Goal: Task Accomplishment & Management: Manage account settings

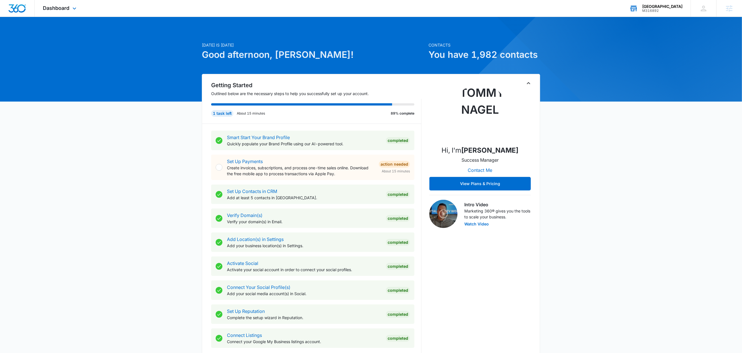
click at [669, 5] on div "RCMC Medical Center" at bounding box center [662, 6] width 40 height 5
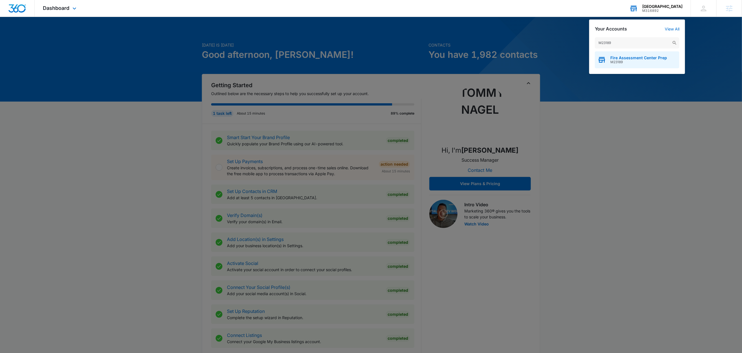
type input "M23189"
click at [627, 63] on span "M23189" at bounding box center [639, 62] width 57 height 4
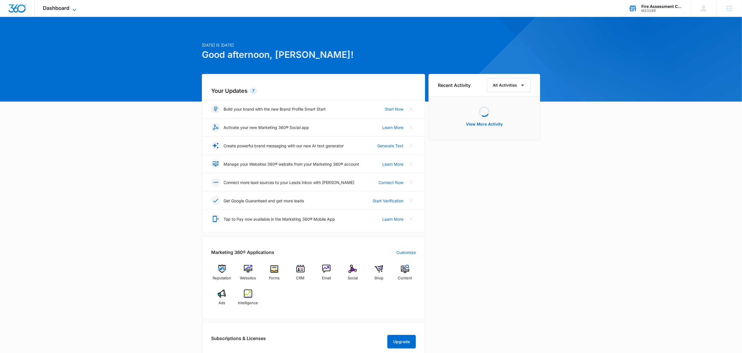
click at [62, 10] on span "Dashboard" at bounding box center [56, 8] width 27 height 6
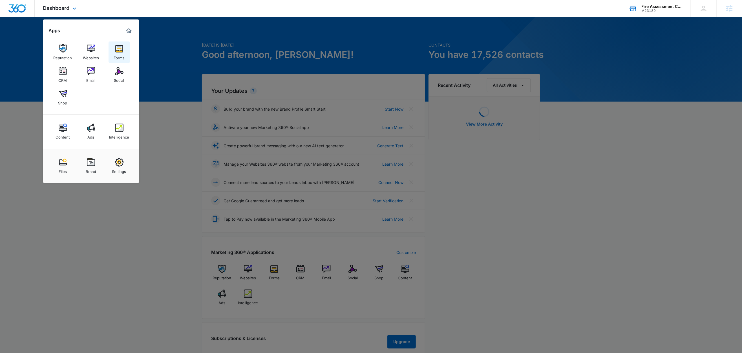
click at [118, 53] on div "Forms" at bounding box center [119, 56] width 11 height 7
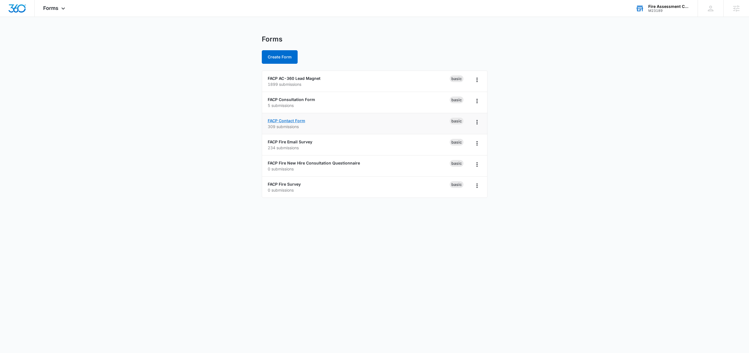
click at [293, 121] on link "FACP Contact Form" at bounding box center [287, 120] width 38 height 5
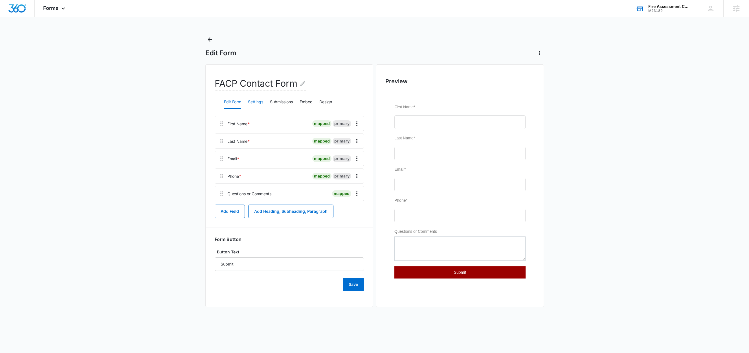
click at [261, 101] on button "Settings" at bounding box center [255, 102] width 15 height 14
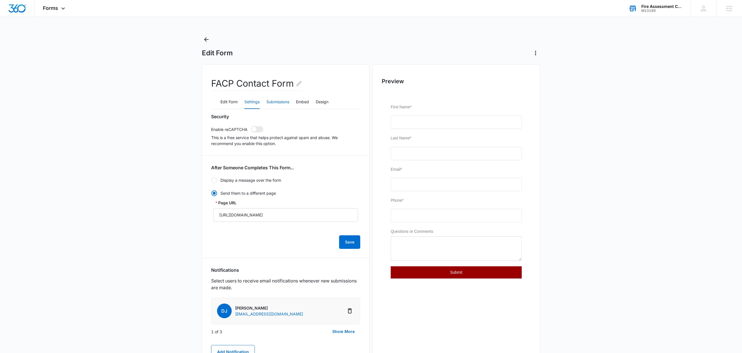
click at [274, 103] on button "Submissions" at bounding box center [278, 102] width 23 height 14
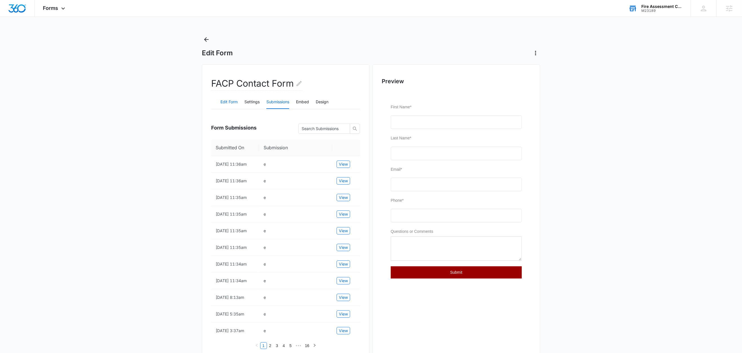
click at [231, 104] on button "Edit Form" at bounding box center [229, 102] width 17 height 14
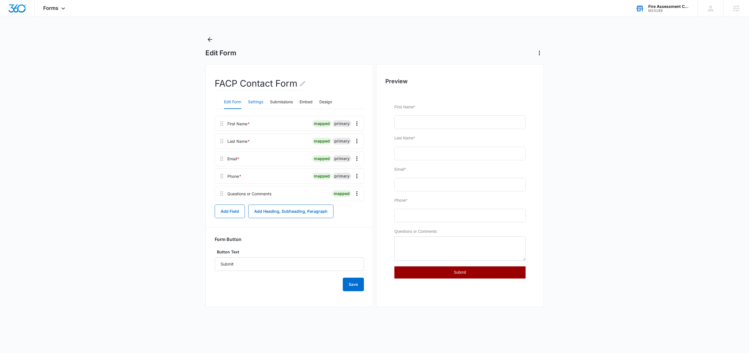
click at [260, 103] on button "Settings" at bounding box center [255, 102] width 15 height 14
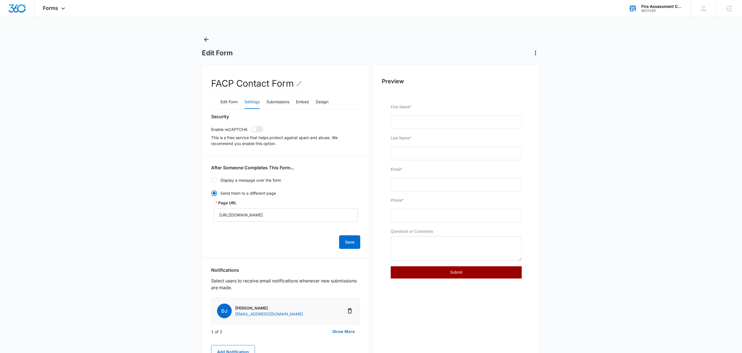
click at [206, 131] on div "FACP Contact Form Edit Form Settings Submissions Embed Design Security Enable r…" at bounding box center [286, 274] width 168 height 421
click at [202, 131] on div "FACP Contact Form Edit Form Settings Submissions Embed Design Security Enable r…" at bounding box center [286, 274] width 168 height 421
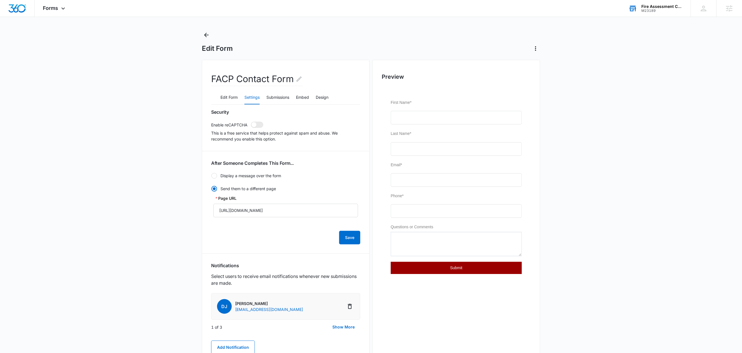
scroll to position [15, 0]
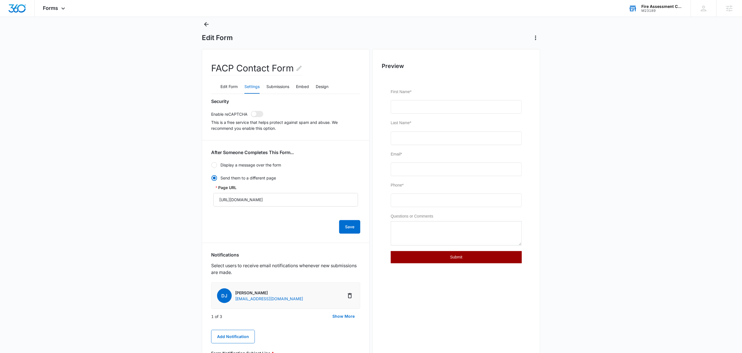
click at [207, 113] on div "FACP Contact Form Edit Form Settings Submissions Embed Design Security Enable r…" at bounding box center [286, 259] width 168 height 421
click at [256, 121] on p "This is a free service that helps protect against spam and abuse. We recommend …" at bounding box center [285, 125] width 149 height 12
click at [307, 131] on p "This is a free service that helps protect against spam and abuse. We recommend …" at bounding box center [285, 125] width 149 height 12
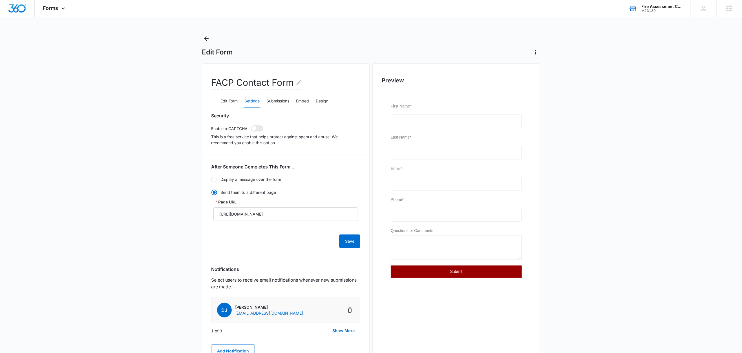
scroll to position [0, 0]
click at [219, 123] on div "Security Enable reCAPTCHA This is a free service that helps protect against spa…" at bounding box center [285, 130] width 149 height 33
click at [219, 143] on p "This is a free service that helps protect against spam and abuse. We recommend …" at bounding box center [285, 141] width 149 height 12
drag, startPoint x: 205, startPoint y: 130, endPoint x: 195, endPoint y: 127, distance: 10.5
click at [204, 130] on div "FACP Contact Form Edit Form Settings Submissions Embed Design Security Enable r…" at bounding box center [286, 274] width 168 height 421
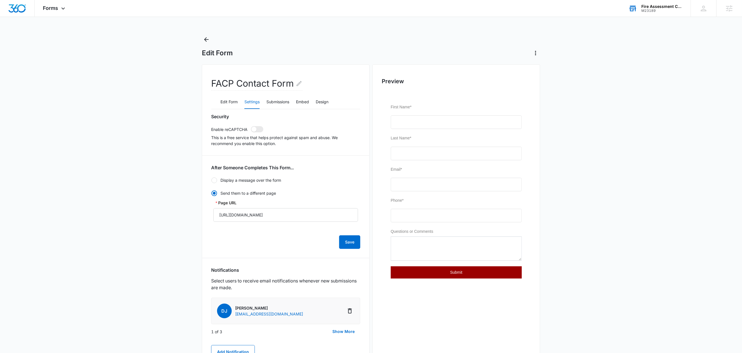
click at [191, 126] on main "Edit Form FACP Contact Form Edit Form Settings Submissions Embed Design Securit…" at bounding box center [371, 266] width 742 height 462
drag, startPoint x: 192, startPoint y: 114, endPoint x: 284, endPoint y: 159, distance: 102.2
click at [284, 159] on main "Edit Form FACP Contact Form Edit Form Settings Submissions Embed Design Securit…" at bounding box center [371, 266] width 742 height 462
click at [269, 146] on p "This is a free service that helps protect against spam and abuse. We recommend …" at bounding box center [285, 141] width 149 height 12
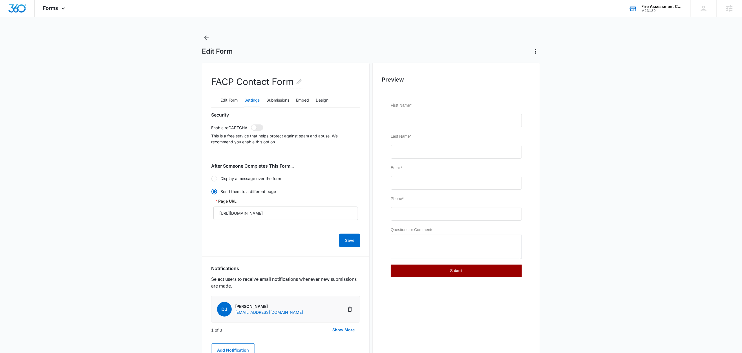
scroll to position [5, 0]
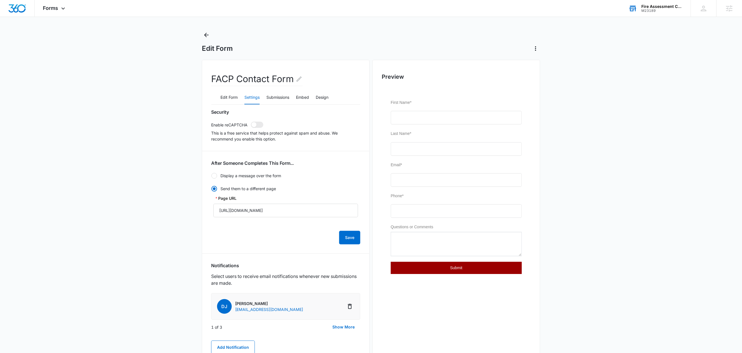
click at [210, 126] on div "FACP Contact Form Edit Form Settings Submissions Embed Design Security Enable r…" at bounding box center [286, 270] width 168 height 421
click at [208, 127] on div "FACP Contact Form Edit Form Settings Submissions Embed Design Security Enable r…" at bounding box center [286, 270] width 168 height 421
click at [182, 118] on main "Edit Form FACP Contact Form Edit Form Settings Submissions Embed Design Securit…" at bounding box center [371, 261] width 742 height 462
drag, startPoint x: 189, startPoint y: 110, endPoint x: 317, endPoint y: 156, distance: 135.4
click at [317, 156] on main "Edit Form FACP Contact Form Edit Form Settings Submissions Embed Design Securit…" at bounding box center [371, 261] width 742 height 462
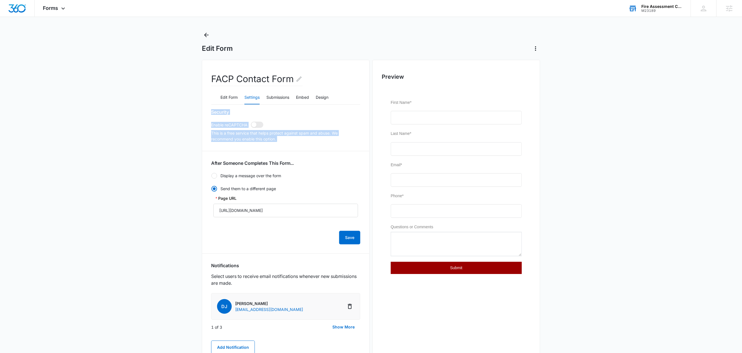
click at [316, 155] on div "Security Enable reCAPTCHA This is a free service that helps protect against spa…" at bounding box center [285, 290] width 149 height 362
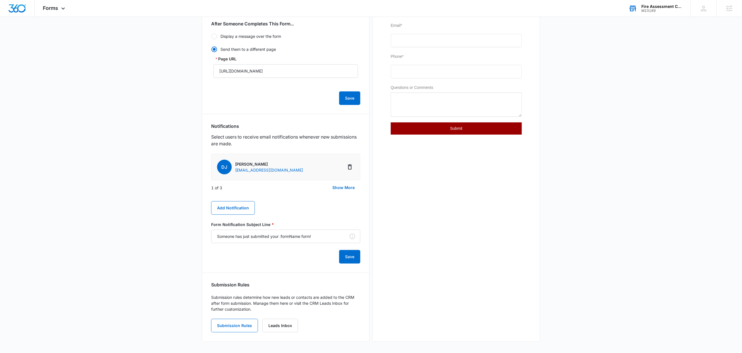
scroll to position [0, 0]
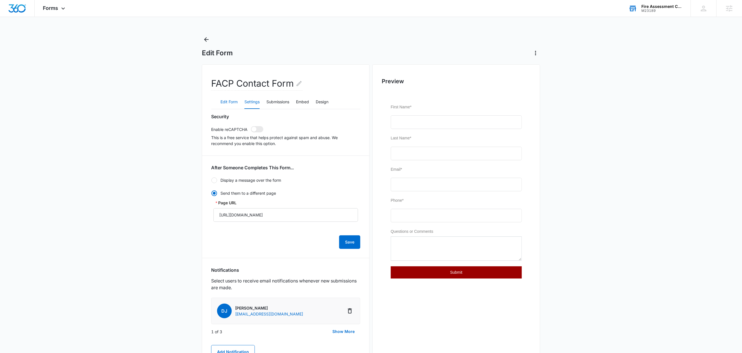
click at [222, 103] on button "Edit Form" at bounding box center [229, 102] width 17 height 14
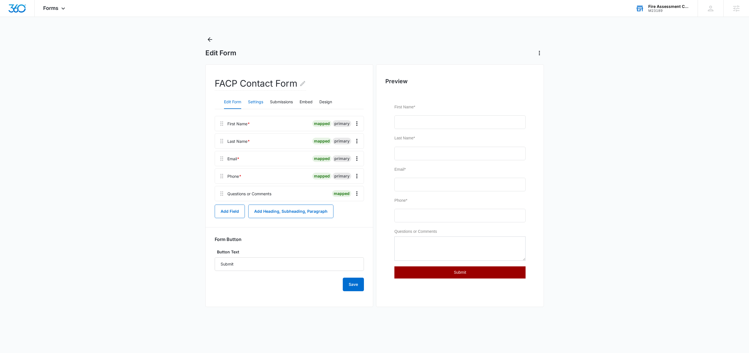
click at [256, 105] on button "Settings" at bounding box center [255, 102] width 15 height 14
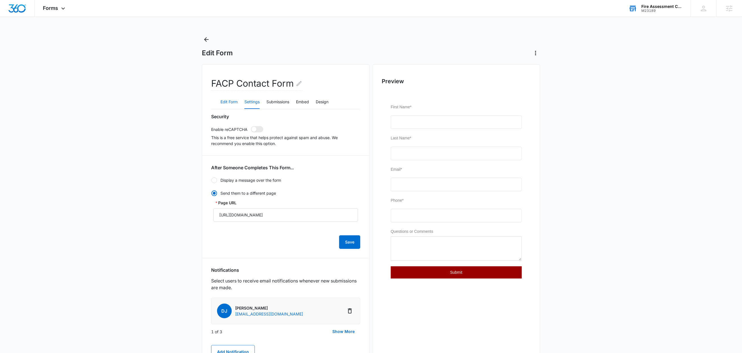
click at [230, 104] on button "Edit Form" at bounding box center [229, 102] width 17 height 14
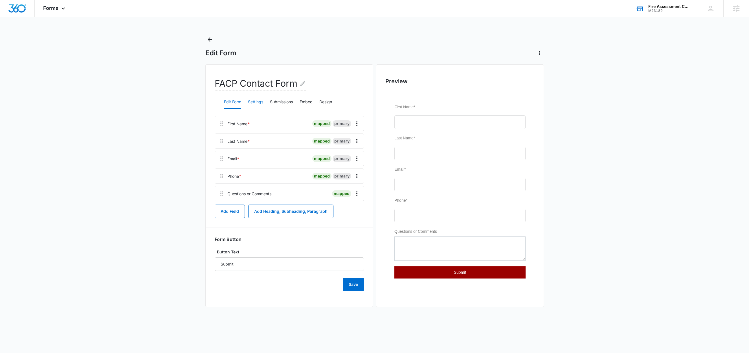
click at [257, 104] on button "Settings" at bounding box center [255, 102] width 15 height 14
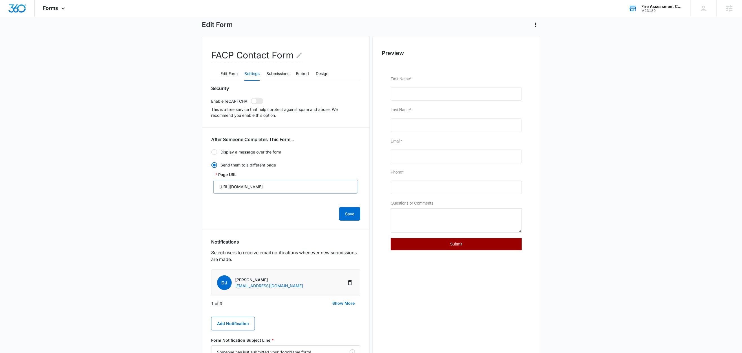
scroll to position [21, 0]
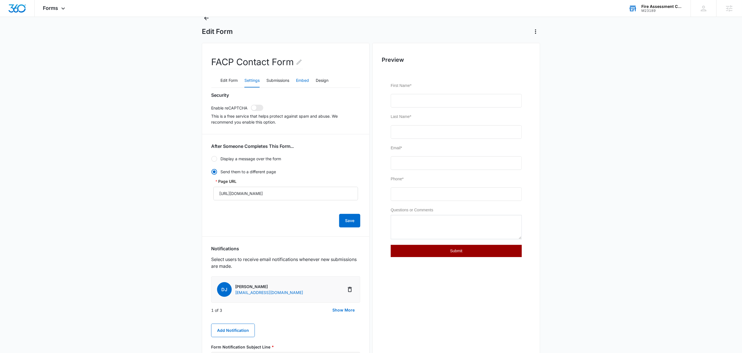
click at [307, 82] on button "Embed" at bounding box center [302, 81] width 13 height 14
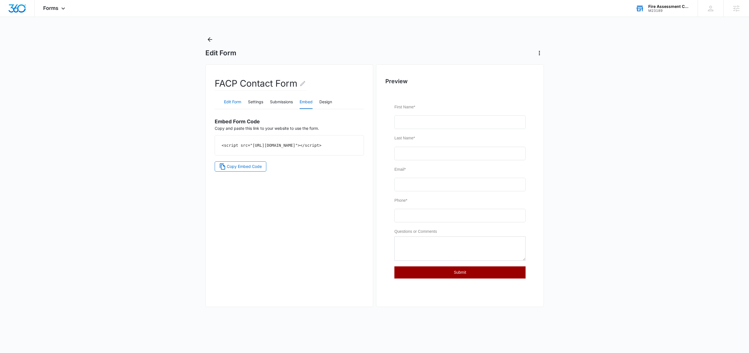
click at [234, 104] on button "Edit Form" at bounding box center [232, 102] width 17 height 14
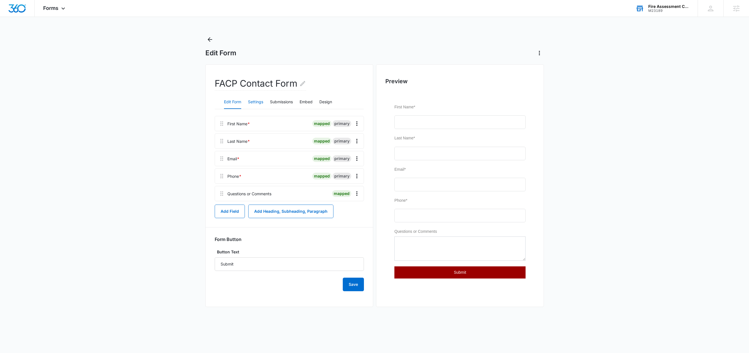
click at [255, 101] on button "Settings" at bounding box center [255, 102] width 15 height 14
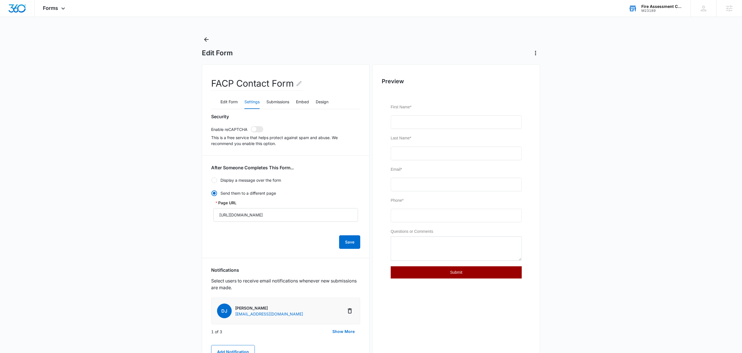
click at [213, 132] on p "Enable reCAPTCHA" at bounding box center [229, 129] width 36 height 6
drag, startPoint x: 199, startPoint y: 130, endPoint x: 228, endPoint y: 128, distance: 29.1
click at [228, 128] on main "Edit Form FACP Contact Form Edit Form Settings Submissions Embed Design Securit…" at bounding box center [371, 266] width 742 height 462
click at [212, 130] on p "Enable reCAPTCHA" at bounding box center [229, 129] width 36 height 6
click at [206, 131] on div "FACP Contact Form Edit Form Settings Submissions Embed Design Security Enable r…" at bounding box center [286, 274] width 168 height 421
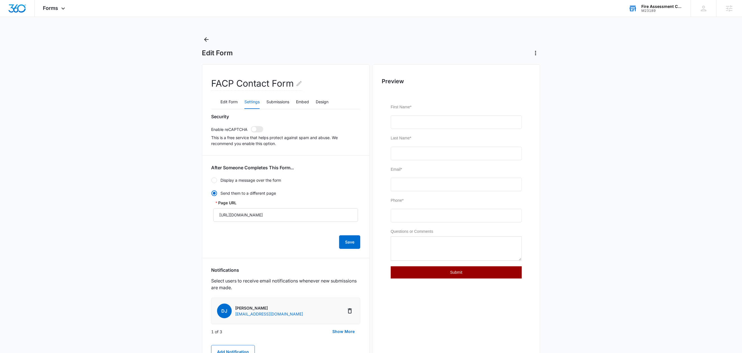
click at [206, 130] on div "FACP Contact Form Edit Form Settings Submissions Embed Design Security Enable r…" at bounding box center [286, 274] width 168 height 421
click at [211, 137] on div "FACP Contact Form Edit Form Settings Submissions Embed Design Security Enable r…" at bounding box center [286, 274] width 168 height 421
drag, startPoint x: 212, startPoint y: 134, endPoint x: 221, endPoint y: 142, distance: 12.1
click at [214, 135] on p "This is a free service that helps protect against spam and abuse. We recommend …" at bounding box center [285, 141] width 149 height 12
click at [227, 152] on div "Security Enable reCAPTCHA This is a free service that helps protect against spa…" at bounding box center [285, 295] width 149 height 362
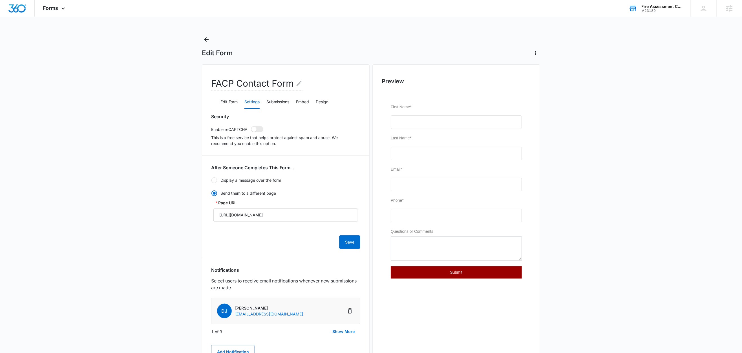
click at [228, 153] on div "Security Enable reCAPTCHA This is a free service that helps protect against spa…" at bounding box center [285, 295] width 149 height 362
click at [305, 151] on div "Security Enable reCAPTCHA This is a free service that helps protect against spa…" at bounding box center [285, 295] width 149 height 362
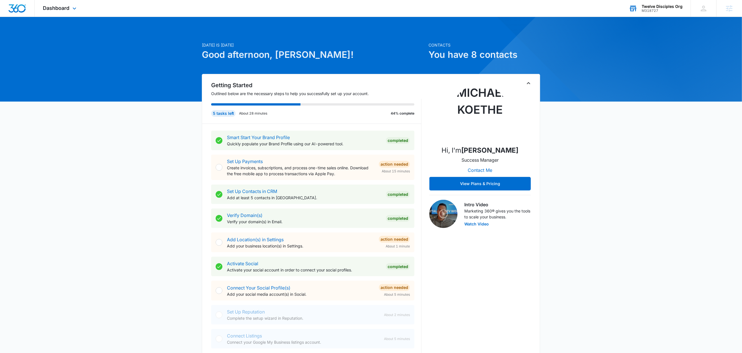
click at [668, 4] on div "Twelve Disciples Org" at bounding box center [662, 6] width 41 height 5
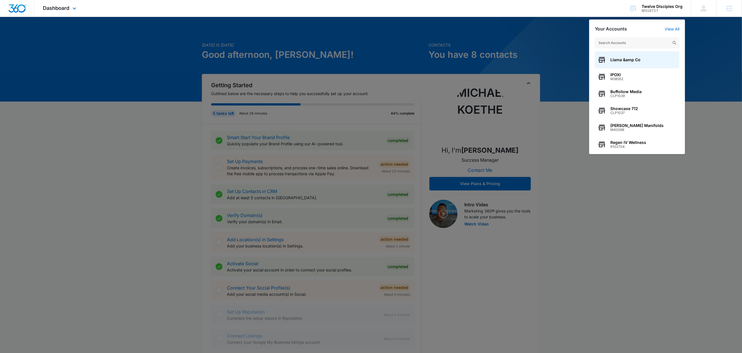
click at [71, 13] on div "Dashboard Apps Reputation Websites Forms CRM Email Social Content Ads Intellige…" at bounding box center [61, 8] width 52 height 17
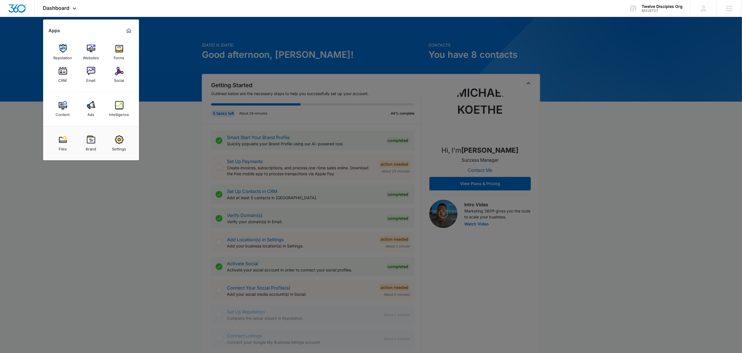
click at [126, 144] on div "Settings" at bounding box center [119, 147] width 14 height 7
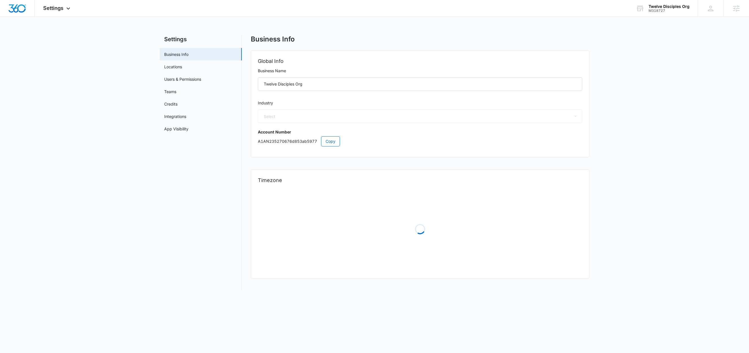
select select "52"
select select "US"
select select "America/New_York"
click at [331, 141] on span "Copy" at bounding box center [330, 141] width 10 height 6
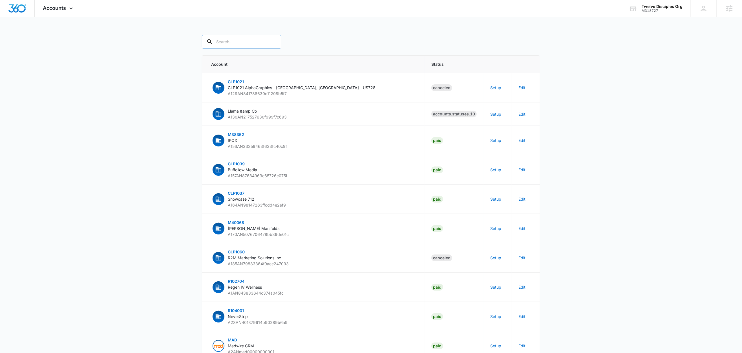
click at [232, 39] on input "text" at bounding box center [242, 42] width 80 height 14
paste input "M318727"
type input "M318727"
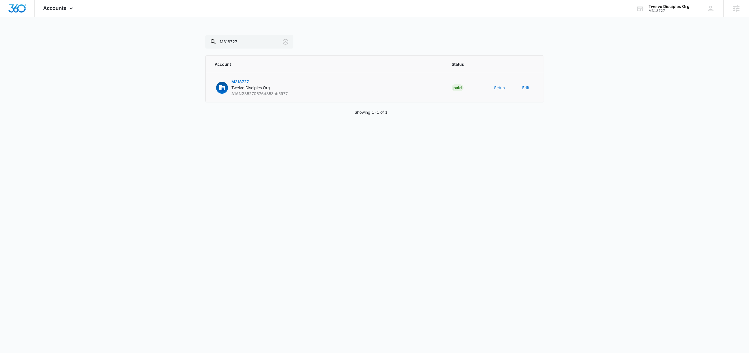
click at [502, 89] on button "Setup" at bounding box center [499, 88] width 11 height 6
click at [502, 89] on body "Accounts Apps Reputation Websites Forms CRM Email Social Content Ads Intelligen…" at bounding box center [374, 176] width 749 height 353
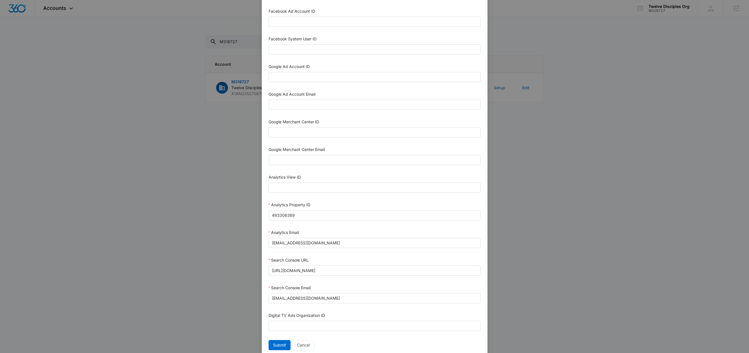
scroll to position [154, 0]
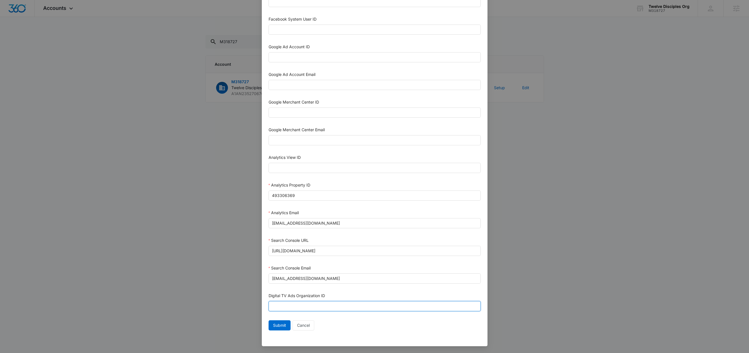
click at [306, 307] on input "Digital TV Ads Organization ID" at bounding box center [374, 306] width 212 height 10
paste input "550739"
type input "550739"
click at [282, 325] on span "Submit" at bounding box center [279, 325] width 13 height 6
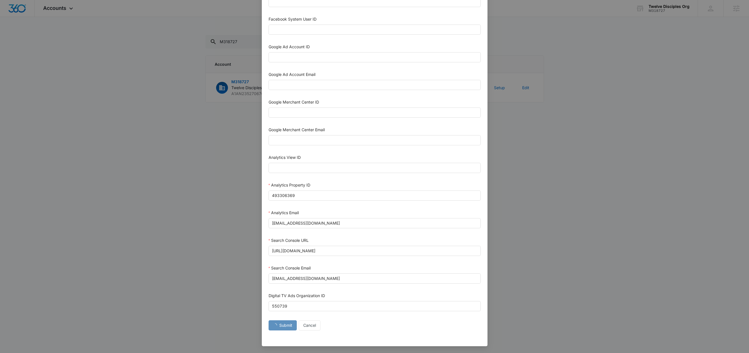
scroll to position [149, 0]
